Goal: Task Accomplishment & Management: Use online tool/utility

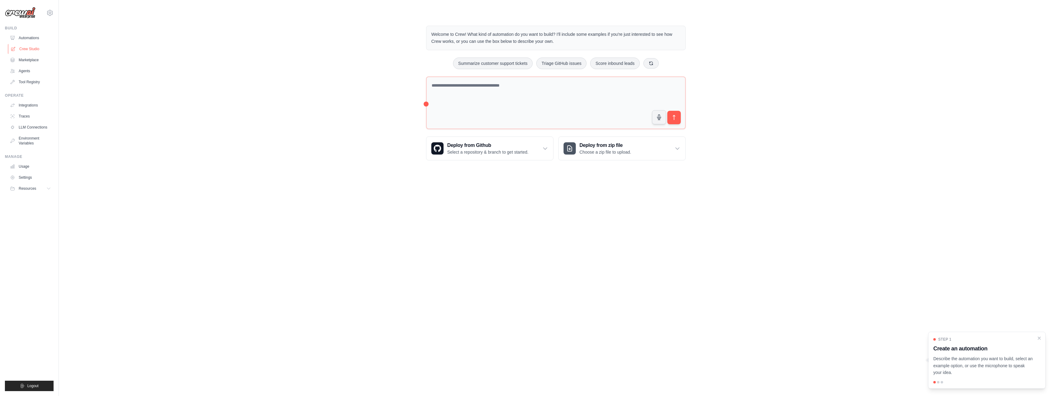
click at [26, 47] on link "Crew Studio" at bounding box center [31, 49] width 46 height 10
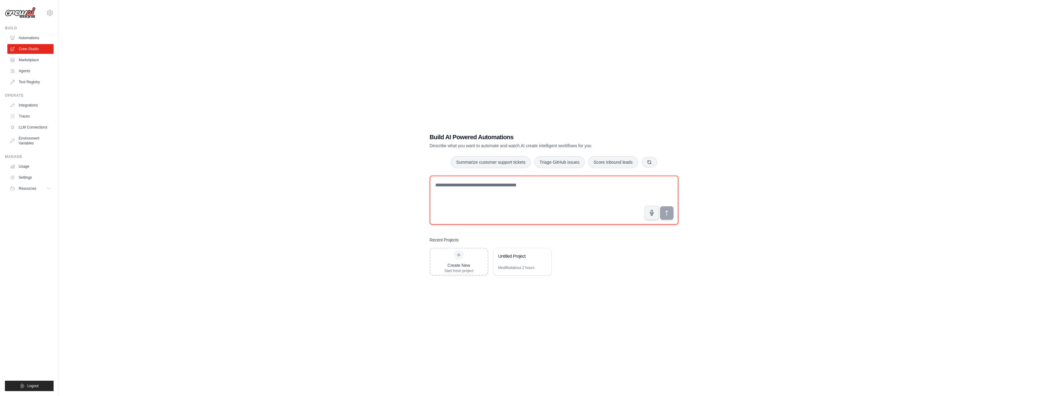
click at [471, 187] on textarea at bounding box center [554, 200] width 249 height 49
paste textarea "**********"
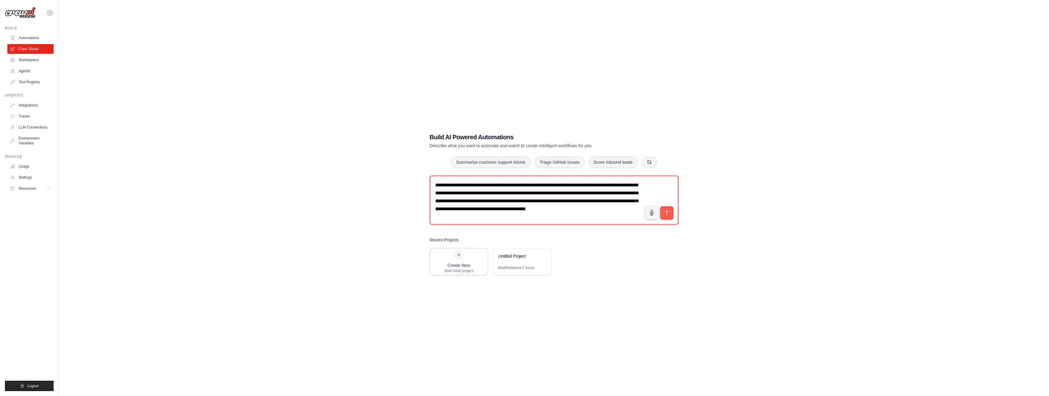
scroll to position [4, 0]
type textarea "**********"
click at [665, 214] on icon "submit" at bounding box center [666, 213] width 6 height 6
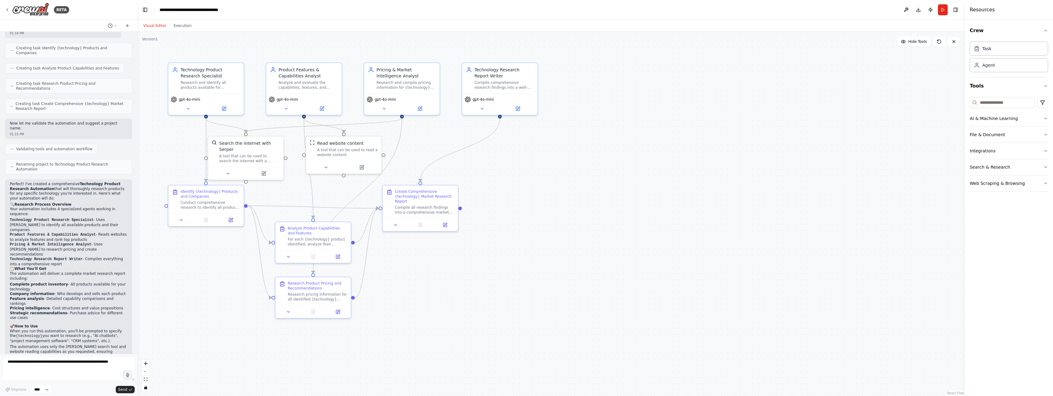
scroll to position [276, 0]
click at [942, 9] on button "Run" at bounding box center [943, 9] width 10 height 11
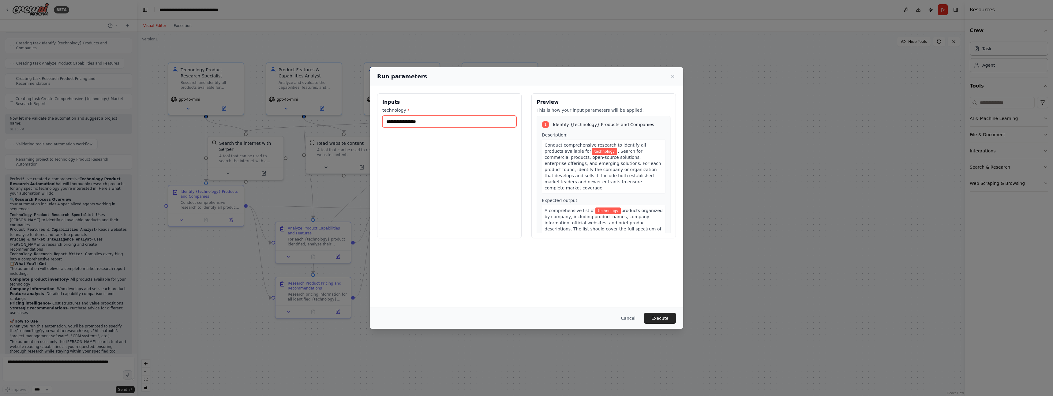
click at [400, 122] on input "technology *" at bounding box center [449, 122] width 134 height 12
type input "**********"
click at [650, 316] on button "Execute" at bounding box center [660, 318] width 32 height 11
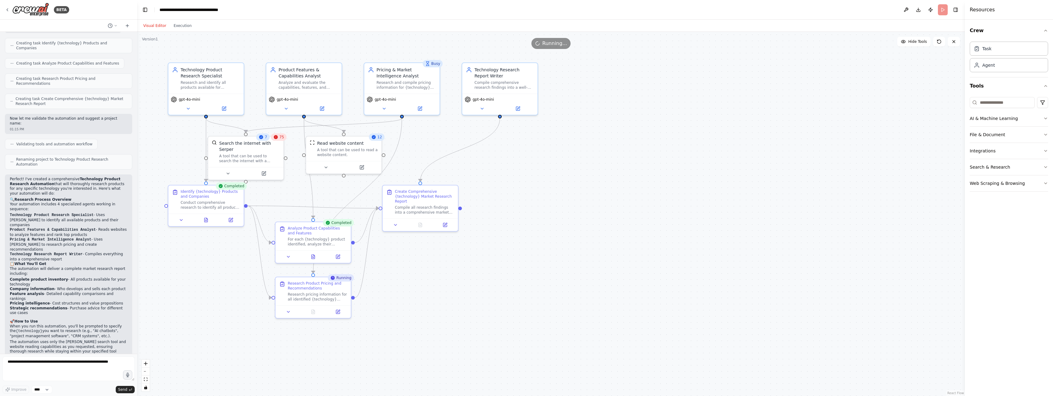
click at [279, 137] on div "75" at bounding box center [279, 136] width 16 height 7
click at [250, 153] on div "A tool that can be used to search the internet with a search_query. Supports di…" at bounding box center [249, 157] width 61 height 10
click at [336, 154] on div "A tool that can be used to read a website content." at bounding box center [347, 151] width 61 height 10
click at [176, 29] on button "Execution" at bounding box center [182, 25] width 25 height 7
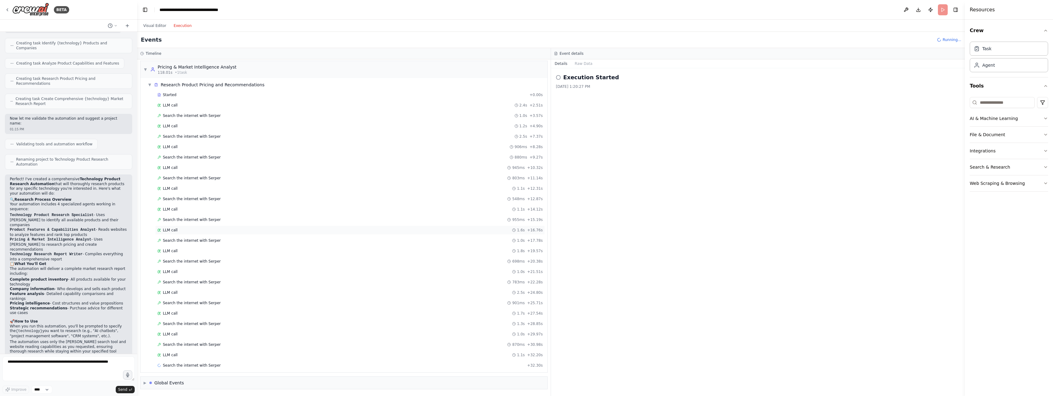
scroll to position [1539, 0]
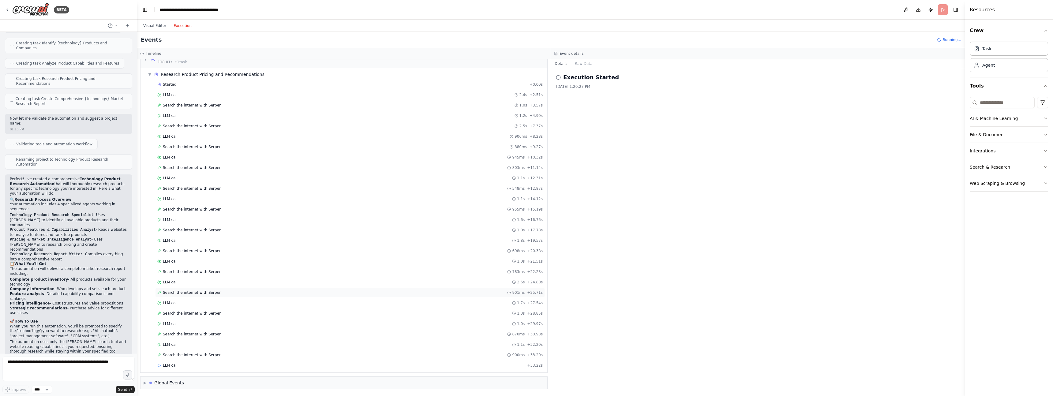
click at [197, 292] on span "Search the internet with Serper" at bounding box center [192, 292] width 58 height 5
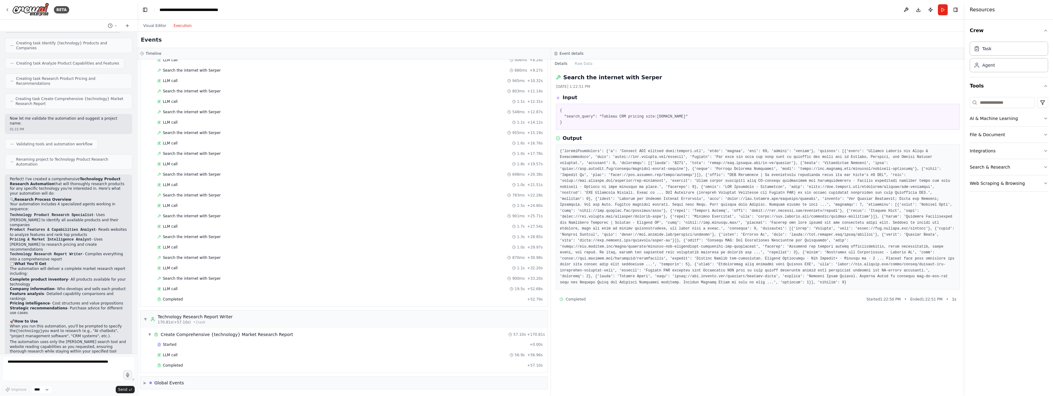
scroll to position [48, 0]
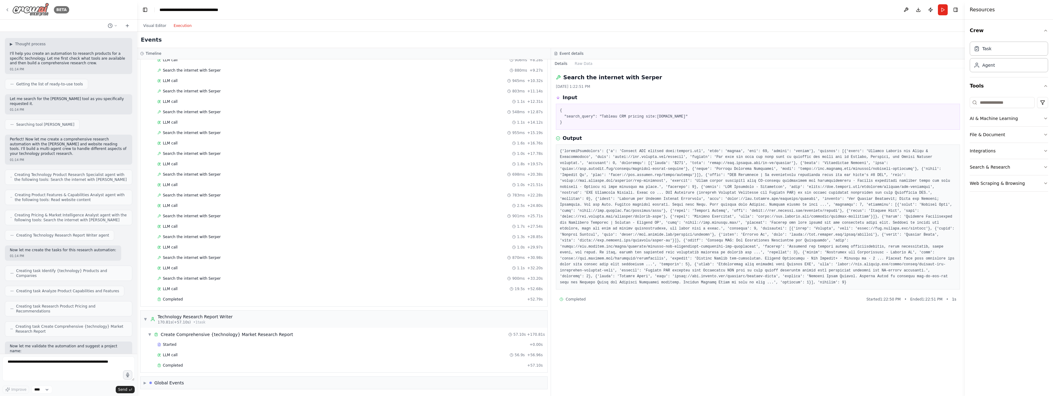
click at [10, 10] on div "BETA" at bounding box center [37, 10] width 64 height 14
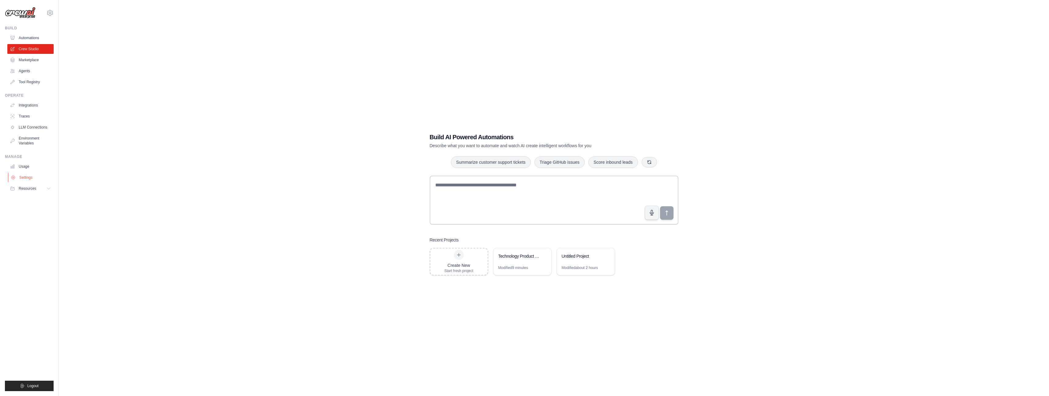
click at [27, 175] on link "Settings" at bounding box center [31, 178] width 46 height 10
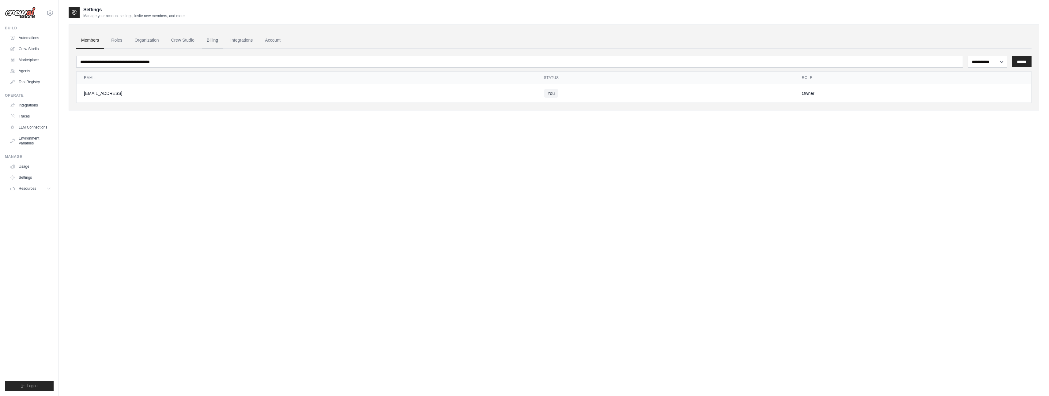
click at [223, 39] on link "Billing" at bounding box center [212, 40] width 21 height 17
